Goal: Task Accomplishment & Management: Manage account settings

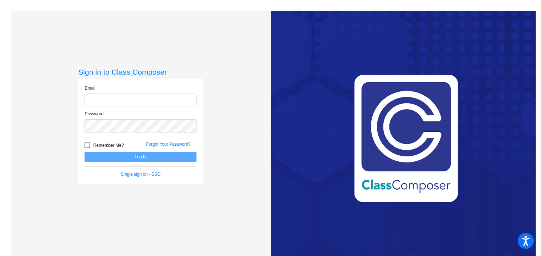
type input "[EMAIL_ADDRESS][DOMAIN_NAME]"
click at [141, 156] on button "Log In" at bounding box center [141, 157] width 112 height 10
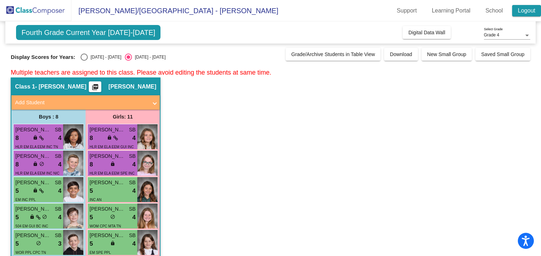
click at [525, 9] on link "Logout" at bounding box center [526, 10] width 29 height 11
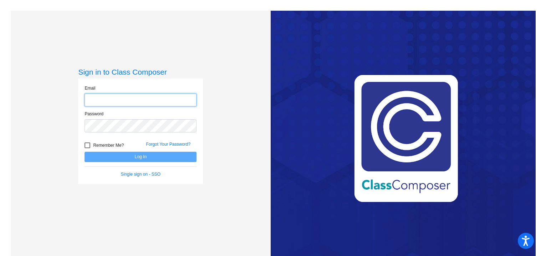
type input "[EMAIL_ADDRESS][DOMAIN_NAME]"
